Goal: Information Seeking & Learning: Learn about a topic

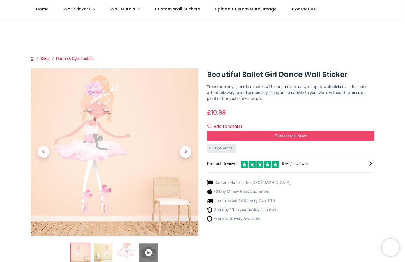
scroll to position [94, 0]
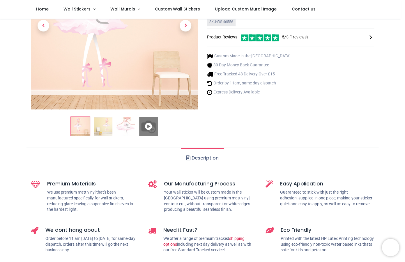
click at [101, 129] on img at bounding box center [103, 126] width 19 height 19
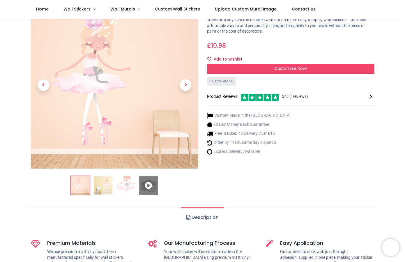
click at [124, 184] on img at bounding box center [126, 185] width 19 height 19
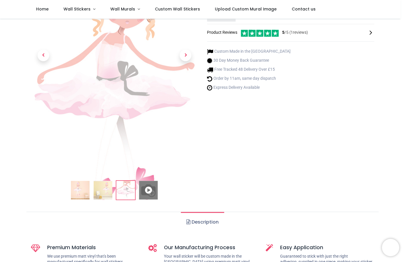
scroll to position [99, 0]
click at [147, 190] on icon at bounding box center [148, 190] width 19 height 19
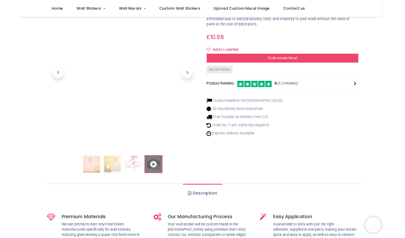
scroll to position [0, 0]
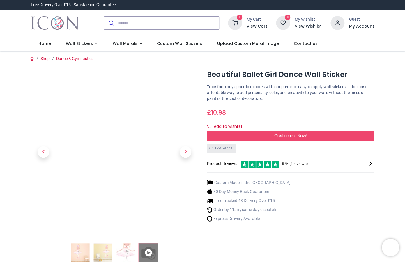
click at [358, 161] on div at bounding box center [343, 163] width 63 height 7
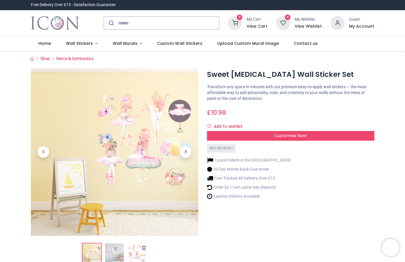
click at [180, 150] on span "Next" at bounding box center [186, 152] width 12 height 12
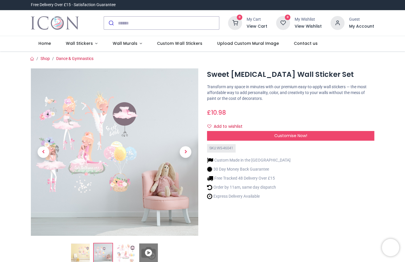
click at [180, 150] on span "Next" at bounding box center [186, 152] width 12 height 12
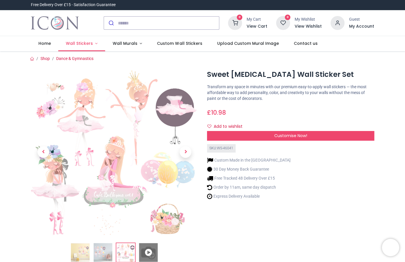
click at [88, 45] on span "Wall Stickers" at bounding box center [79, 43] width 27 height 6
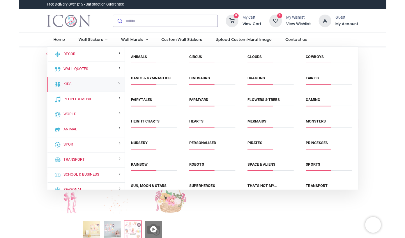
scroll to position [16, 0]
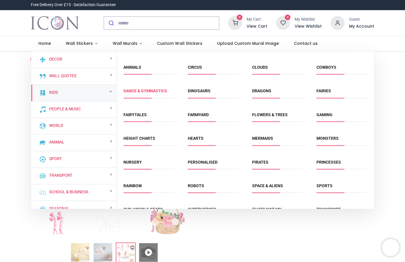
click at [140, 90] on link "Dance & Gymnastics" at bounding box center [146, 91] width 44 height 5
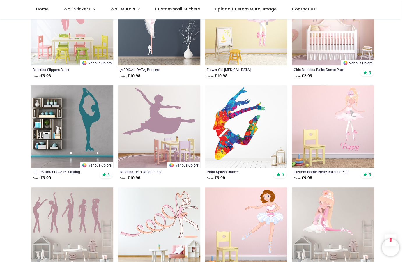
scroll to position [357, 0]
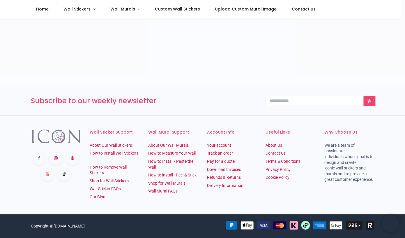
scroll to position [202, 0]
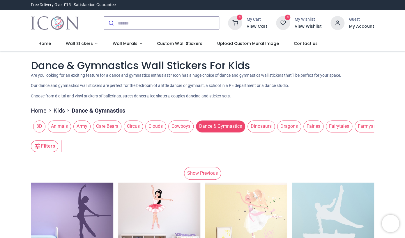
click at [1, 5] on div "Free Delivery Over £15 - Satisfaction Guarantee" at bounding box center [202, 5] width 405 height 10
